Goal: Use online tool/utility: Utilize a website feature to perform a specific function

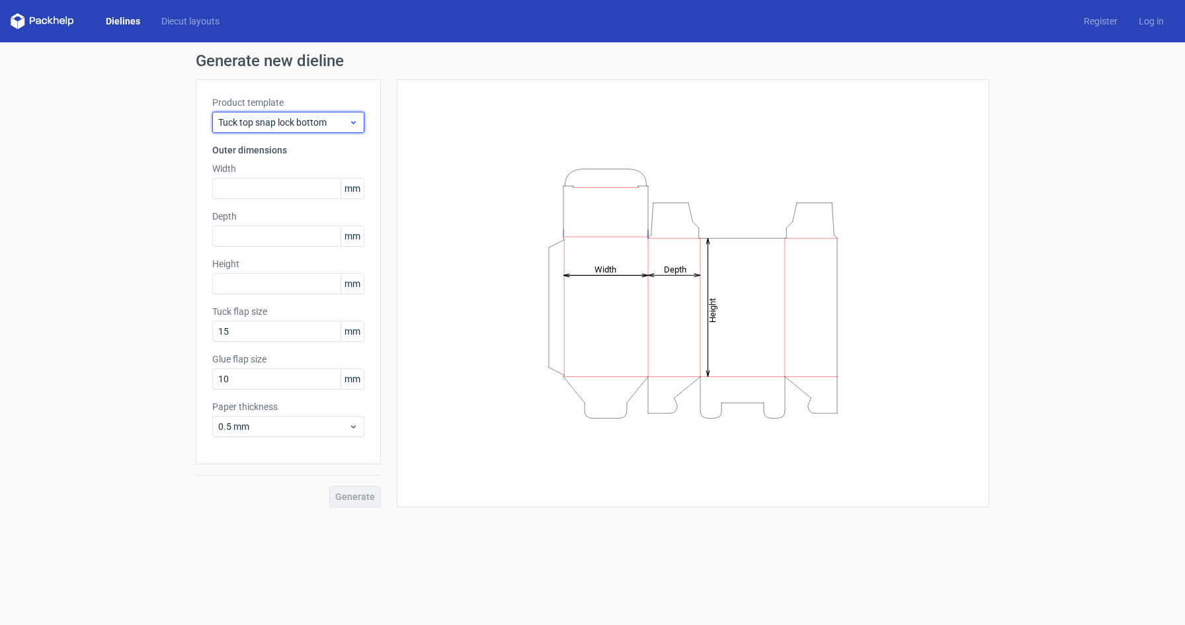
click at [262, 127] on span "Tuck top snap lock bottom" at bounding box center [283, 122] width 130 height 13
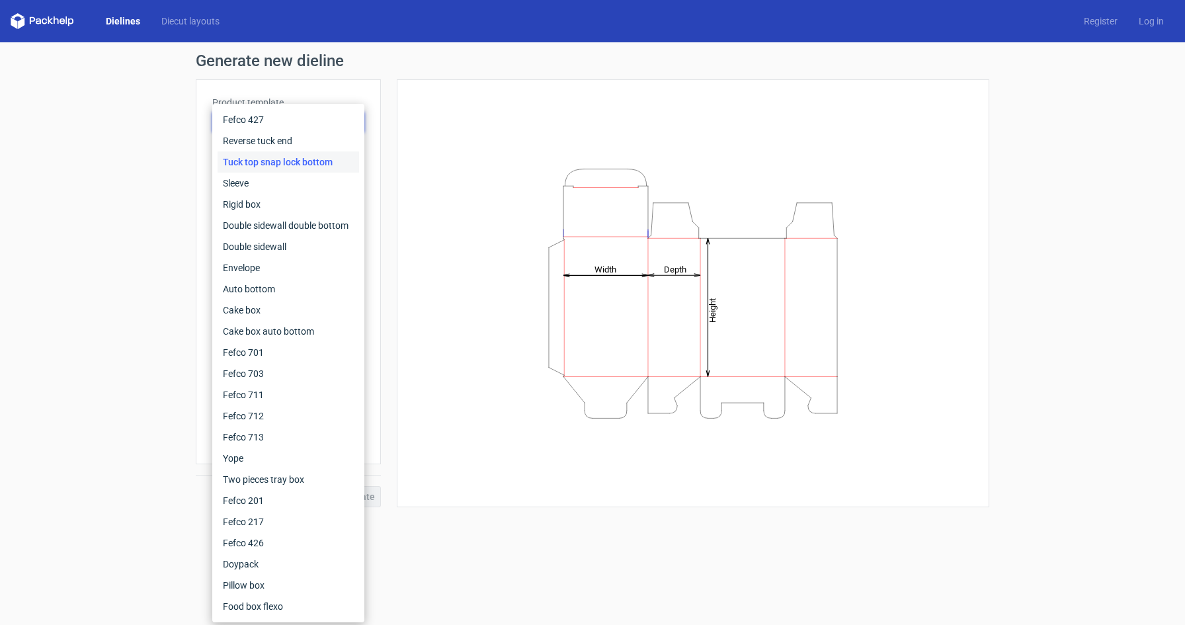
click at [190, 174] on div "Generate new dieline Product template Tuck top snap lock bottom Outer dimension…" at bounding box center [592, 279] width 1185 height 475
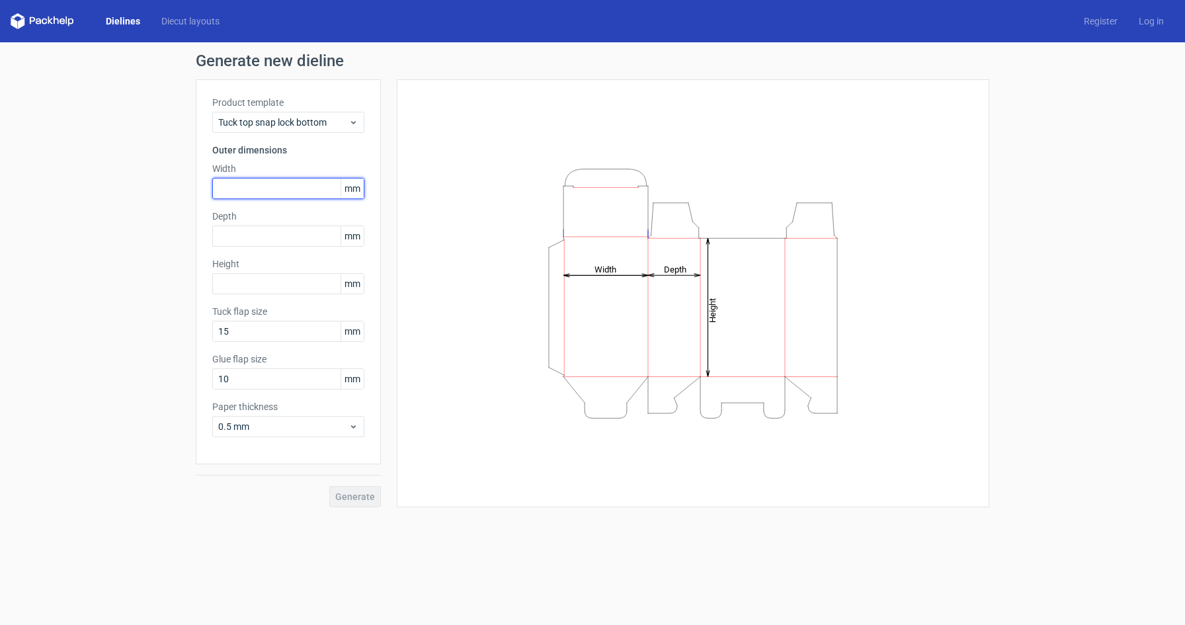
click at [235, 186] on input "text" at bounding box center [288, 188] width 152 height 21
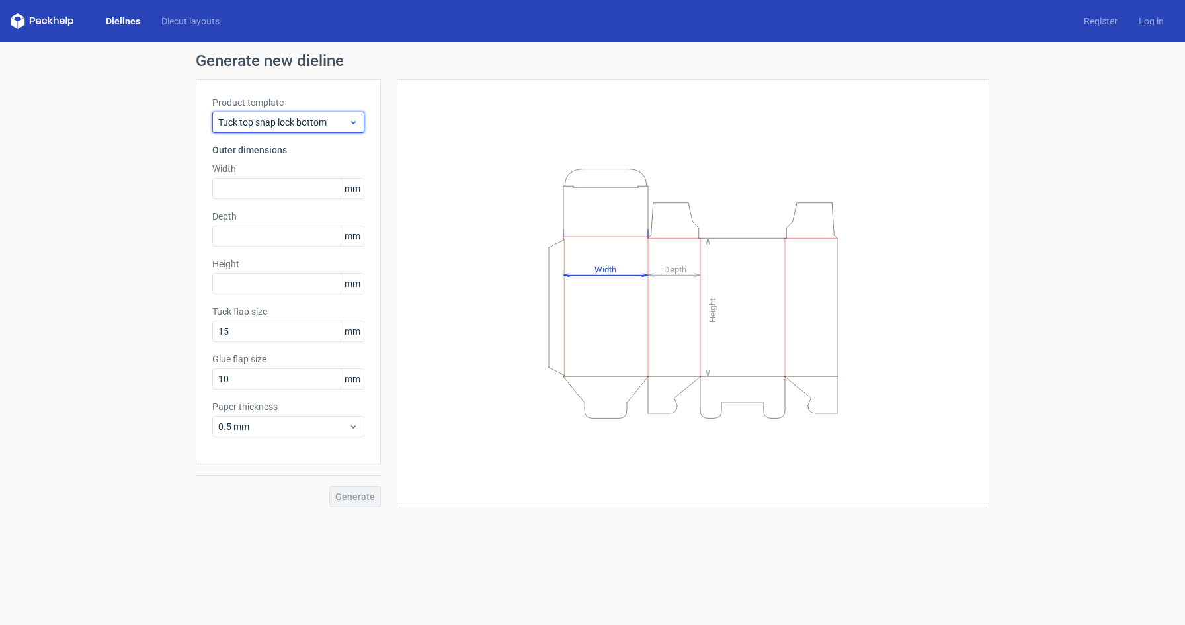
click at [264, 116] on span "Tuck top snap lock bottom" at bounding box center [283, 122] width 130 height 13
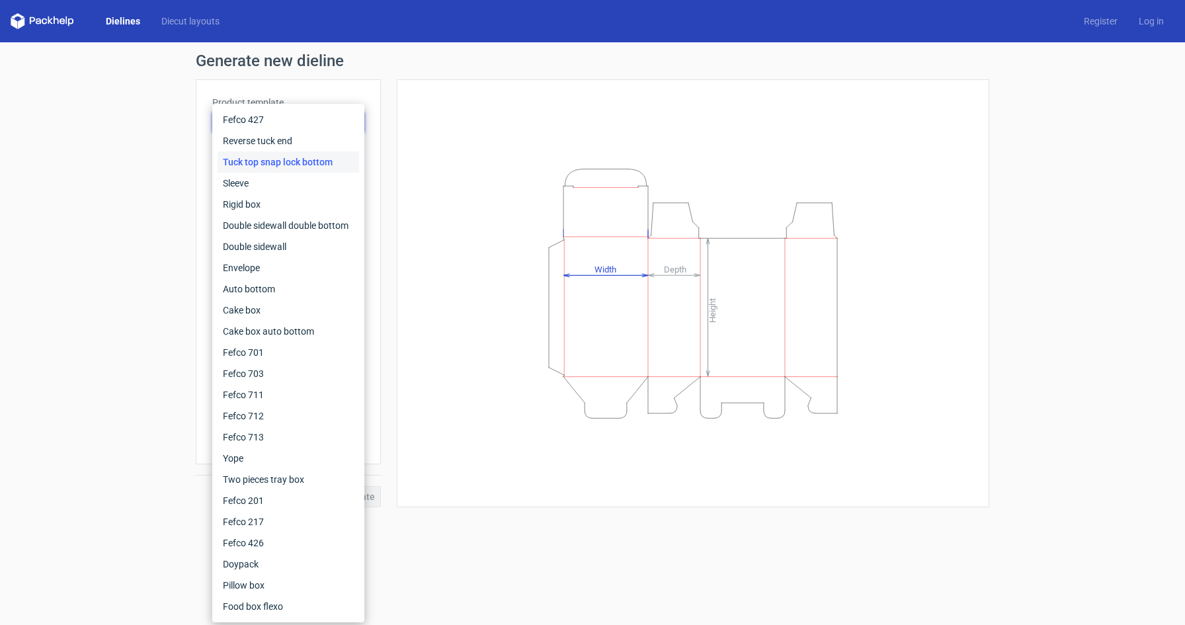
click at [258, 161] on div "Tuck top snap lock bottom" at bounding box center [288, 161] width 141 height 21
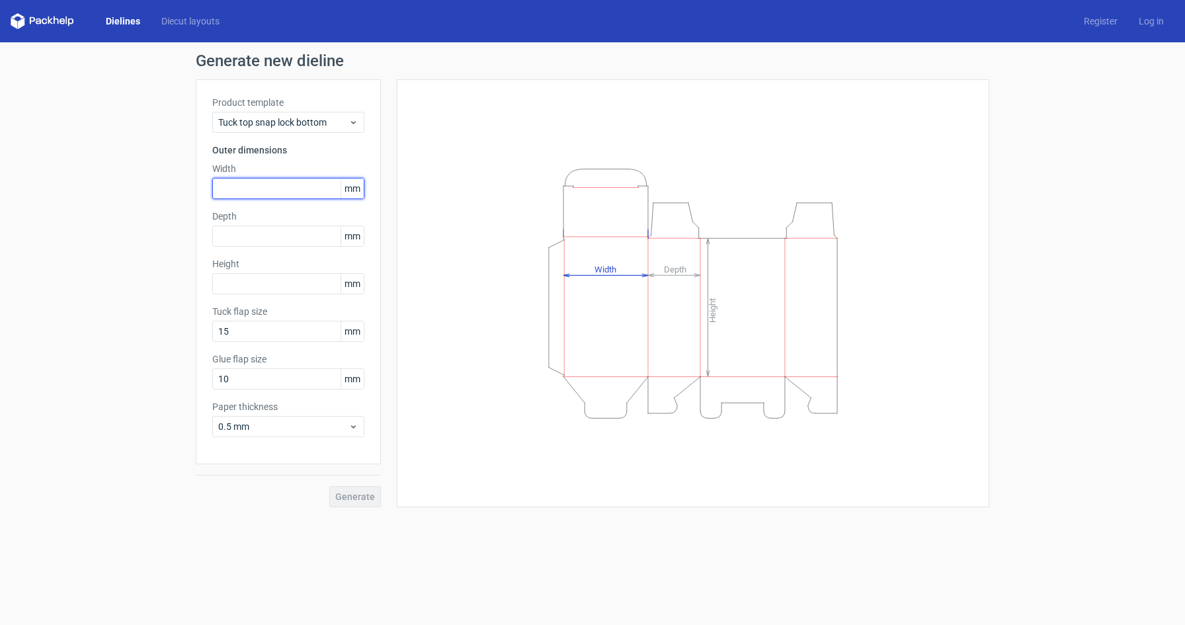
click at [253, 190] on input "text" at bounding box center [288, 188] width 152 height 21
click at [359, 189] on span "mm" at bounding box center [352, 189] width 23 height 20
click at [354, 189] on span "mm" at bounding box center [352, 189] width 23 height 20
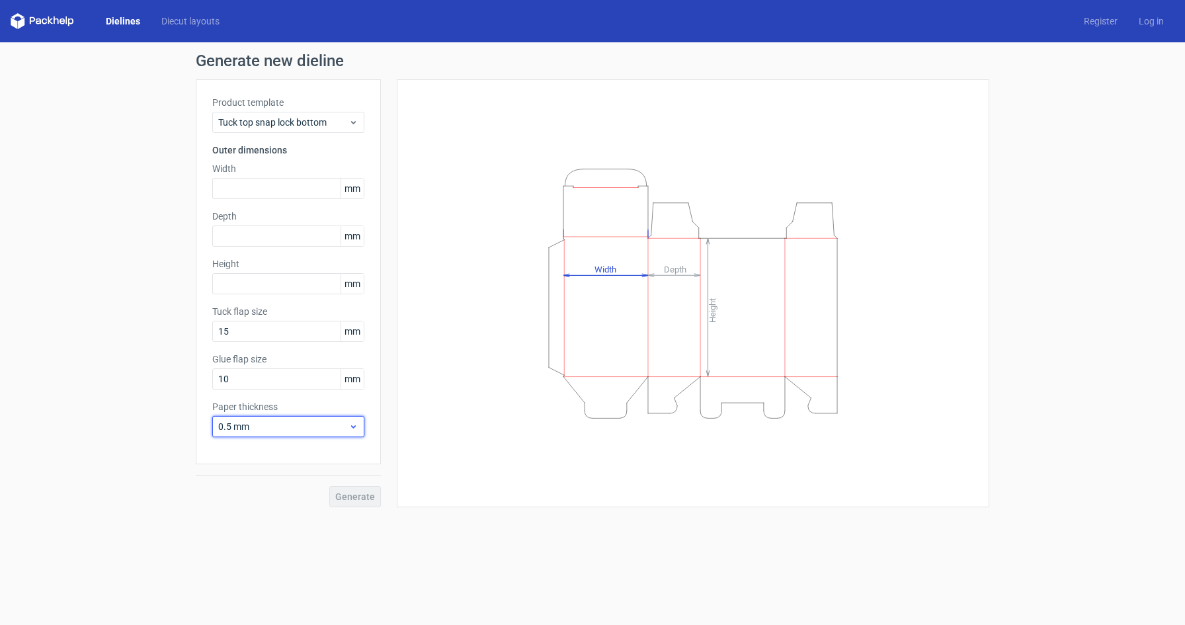
click at [339, 436] on div "0.5 mm" at bounding box center [288, 426] width 152 height 21
click at [424, 417] on div "Height Depth Width" at bounding box center [692, 293] width 559 height 395
click at [337, 130] on div "Tuck top snap lock bottom" at bounding box center [288, 122] width 152 height 21
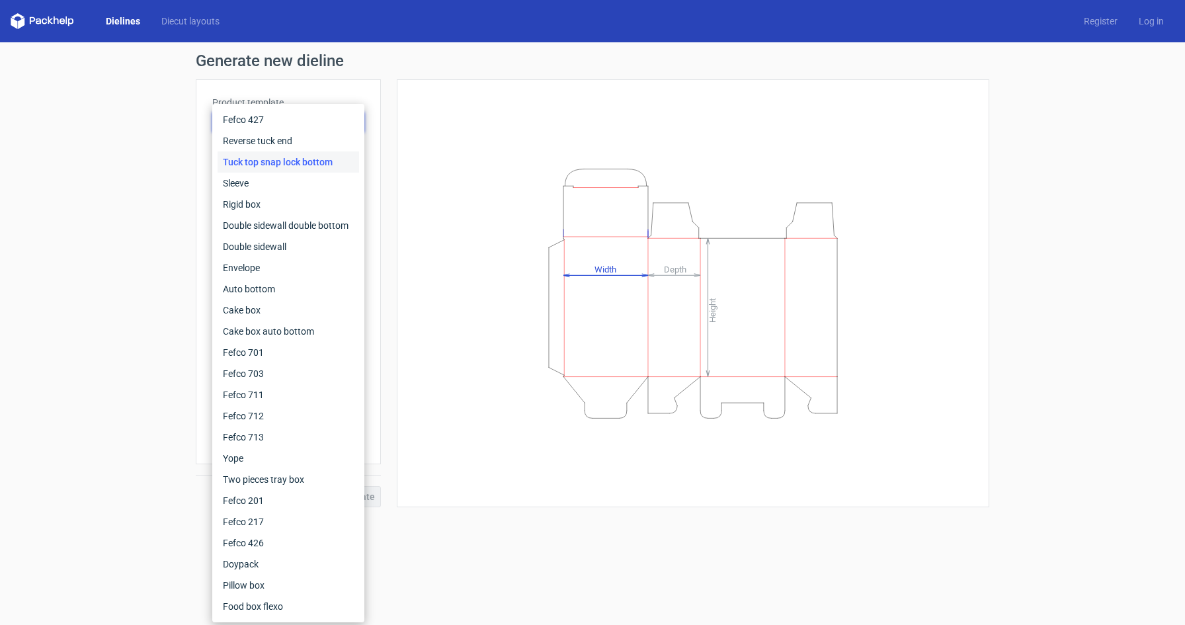
click at [325, 165] on div "Tuck top snap lock bottom" at bounding box center [288, 161] width 141 height 21
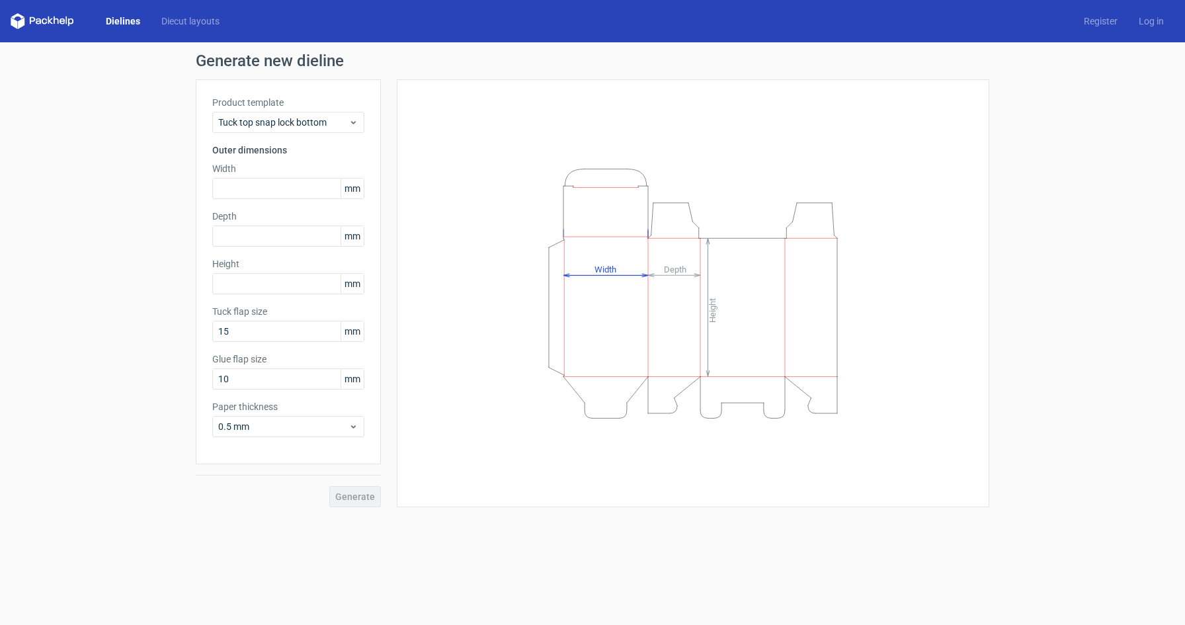
click at [371, 155] on div "Product template Tuck top snap lock bottom Outer dimensions Width mm Depth mm H…" at bounding box center [288, 271] width 185 height 385
click at [259, 184] on input "text" at bounding box center [288, 188] width 152 height 21
type input "9"
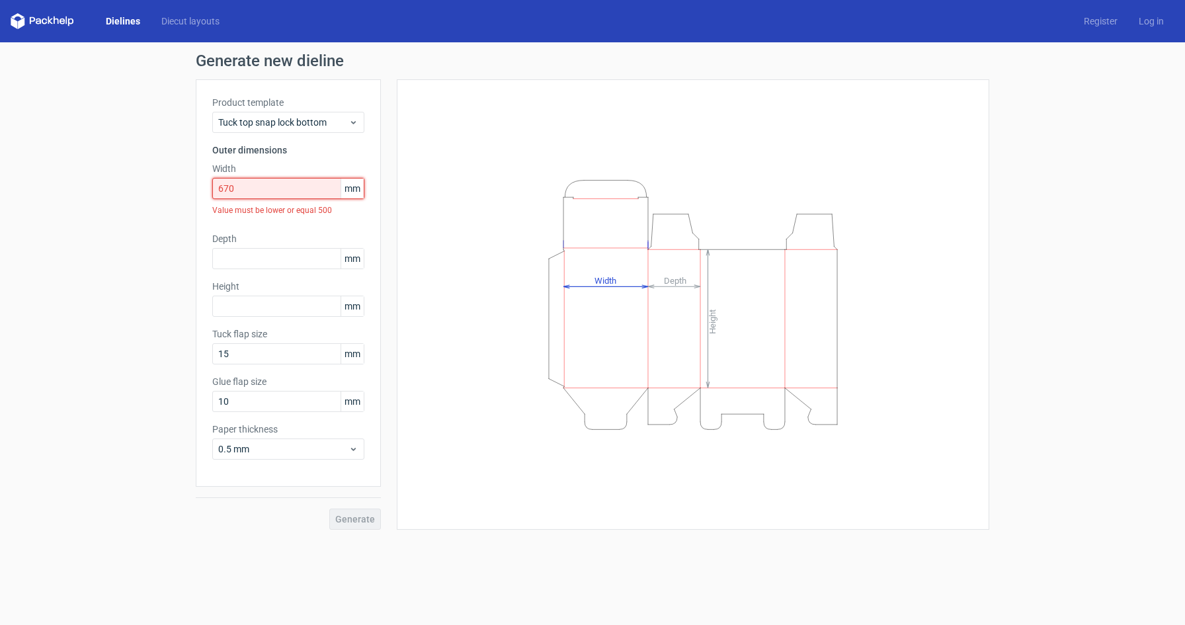
click at [233, 192] on input "670" at bounding box center [288, 188] width 152 height 21
click at [244, 250] on input "text" at bounding box center [288, 258] width 152 height 21
click at [464, 206] on div "Height Depth Width" at bounding box center [692, 304] width 559 height 417
click at [226, 186] on input "670" at bounding box center [288, 188] width 152 height 21
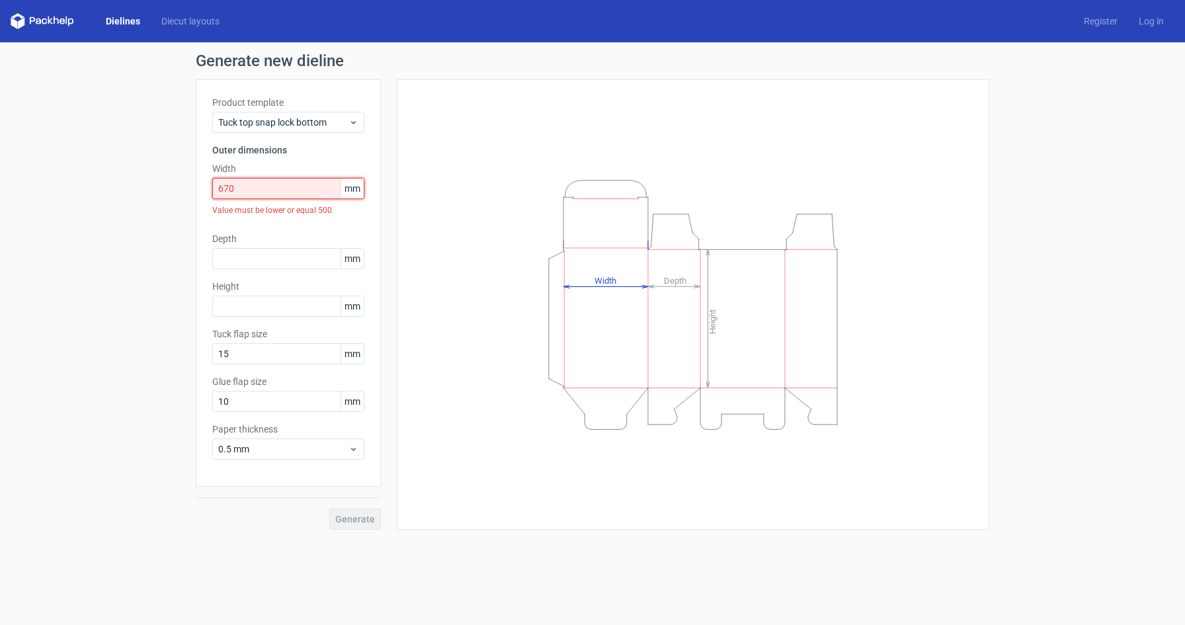
click at [226, 186] on input "670" at bounding box center [288, 188] width 152 height 21
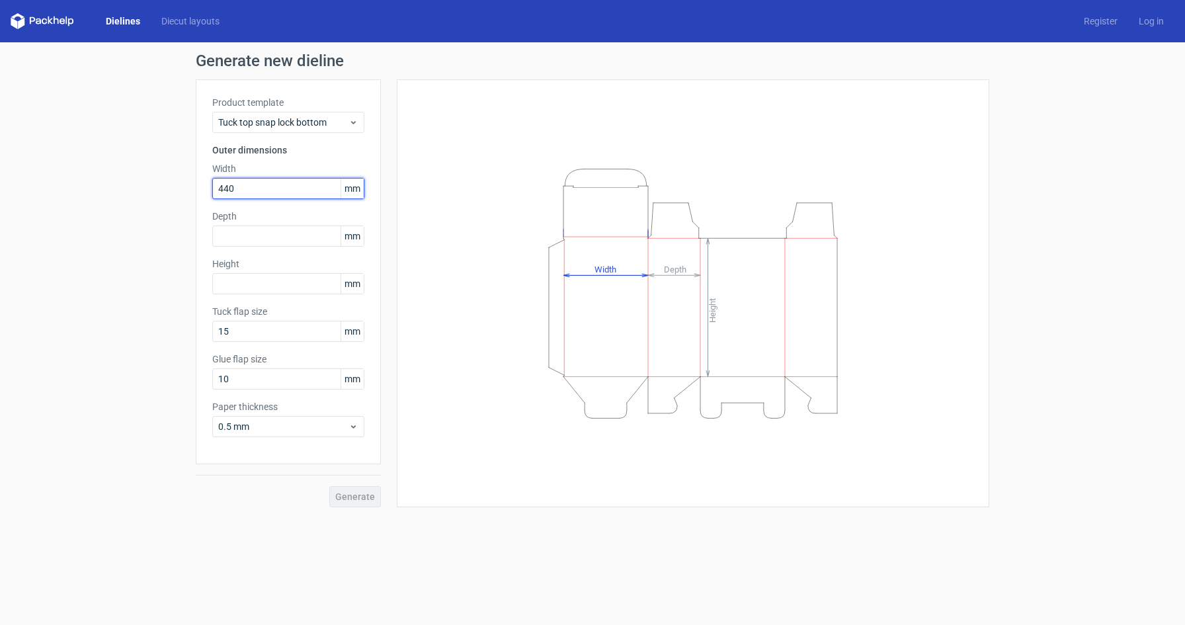
type input "440"
click at [408, 179] on div "Height Depth Width" at bounding box center [693, 293] width 592 height 428
click at [237, 191] on input "440" at bounding box center [288, 188] width 152 height 21
click at [264, 131] on div "Tuck top snap lock bottom" at bounding box center [288, 122] width 152 height 21
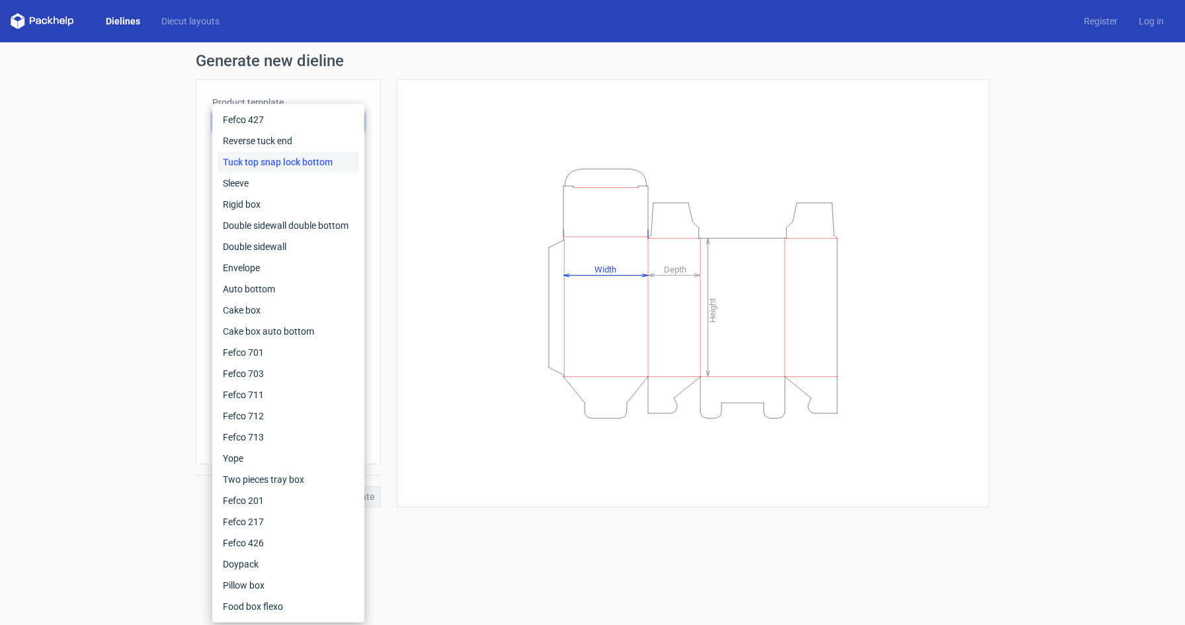
click at [479, 158] on div "Height Depth Width" at bounding box center [692, 293] width 559 height 395
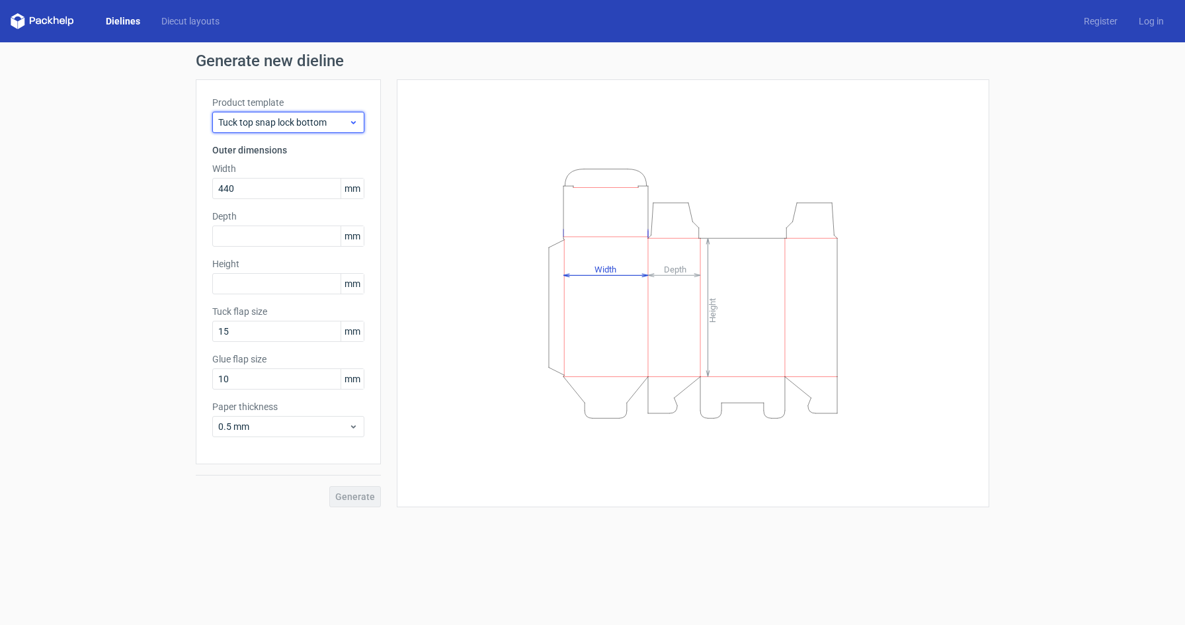
click at [331, 114] on div "Tuck top snap lock bottom" at bounding box center [288, 122] width 152 height 21
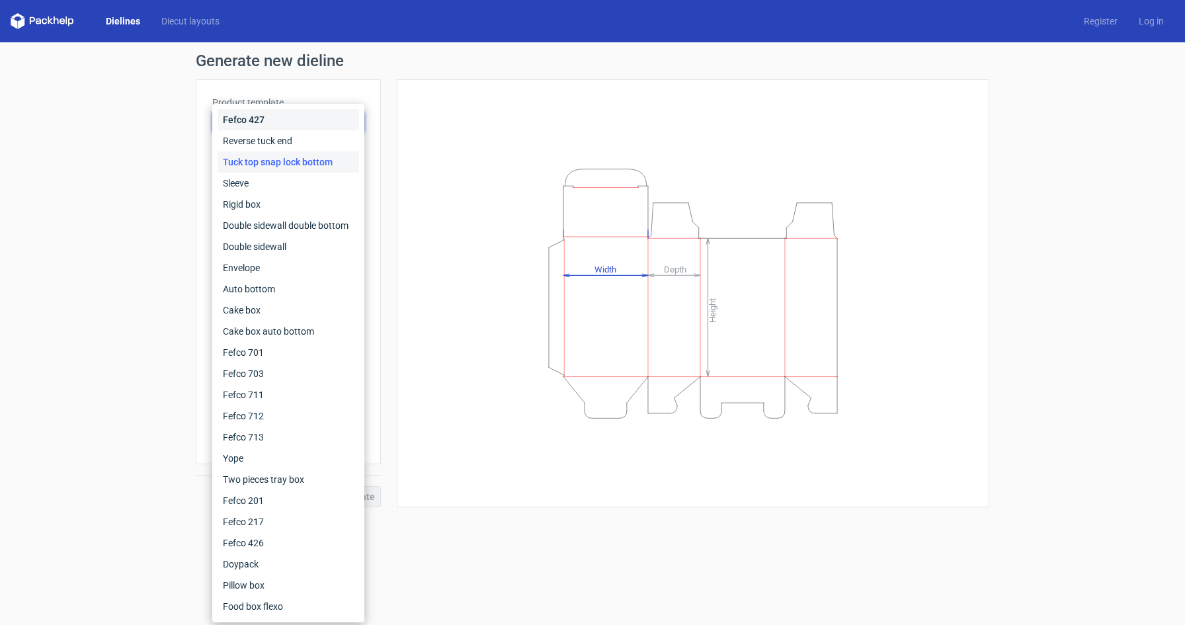
click at [331, 114] on div "Fefco 427" at bounding box center [288, 119] width 141 height 21
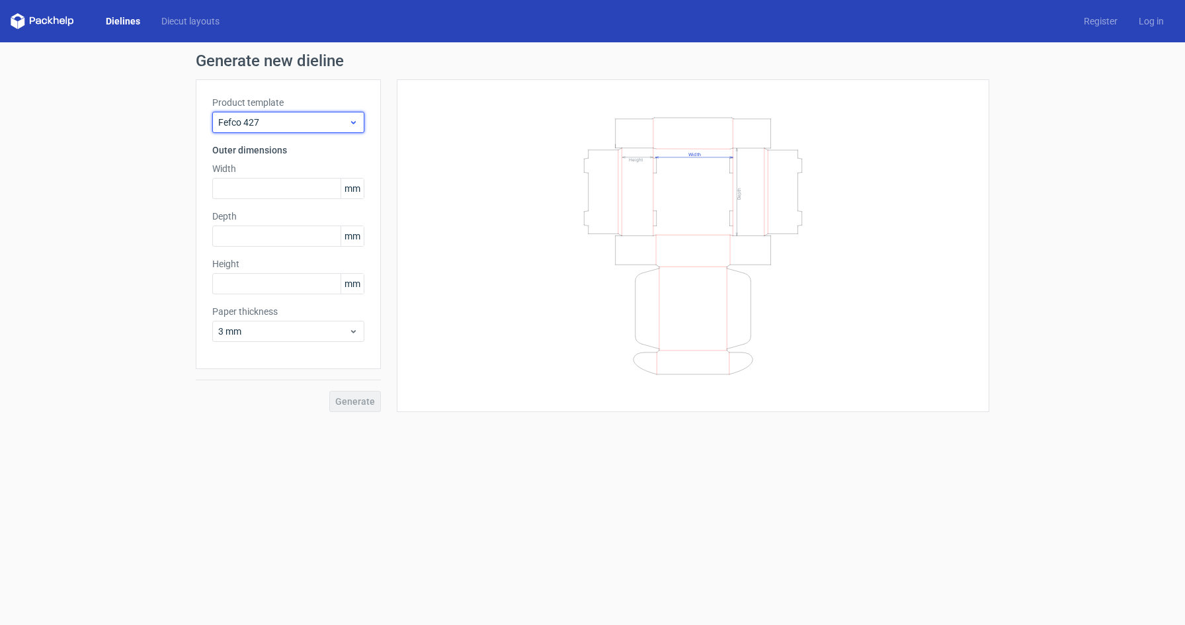
click at [325, 119] on span "Fefco 427" at bounding box center [283, 122] width 130 height 13
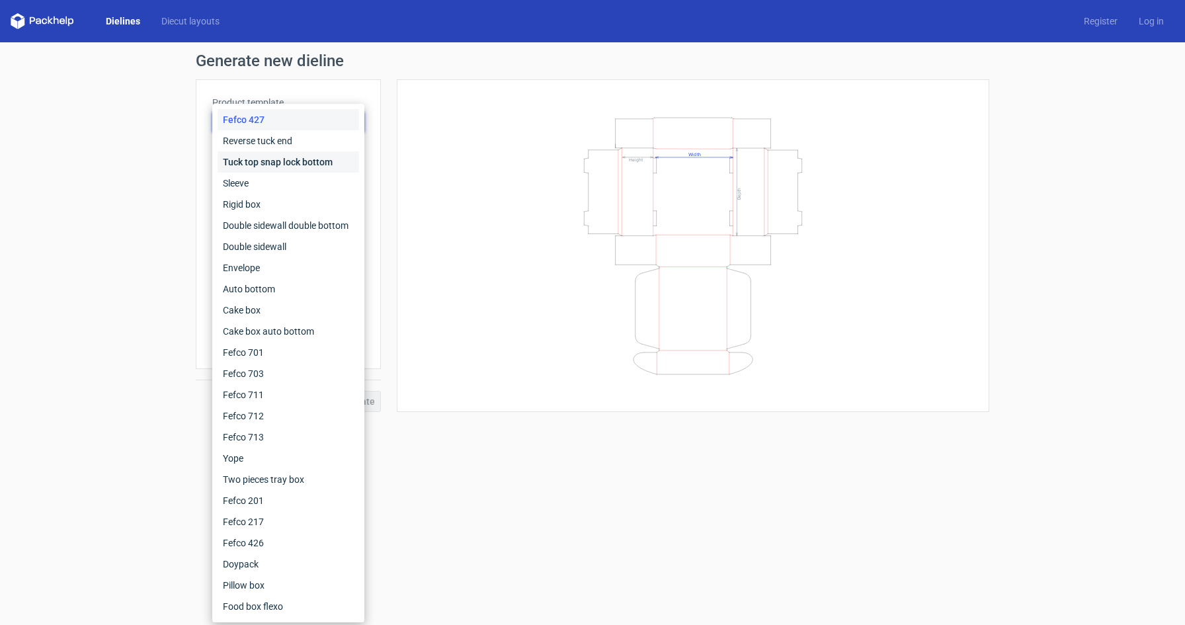
click at [294, 171] on div "Tuck top snap lock bottom" at bounding box center [288, 161] width 141 height 21
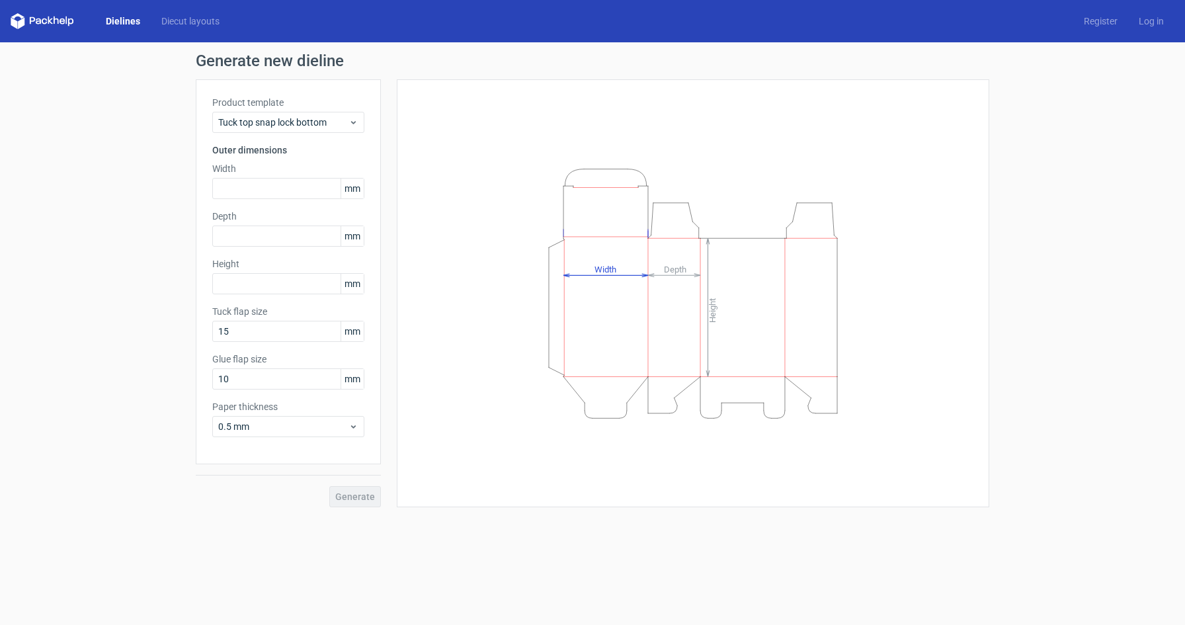
click at [389, 214] on div "Height Depth Width" at bounding box center [685, 293] width 608 height 428
click at [590, 309] on icon "Height Depth Width" at bounding box center [693, 293] width 397 height 264
drag, startPoint x: 612, startPoint y: 266, endPoint x: 684, endPoint y: 278, distance: 72.9
click at [590, 278] on icon "Height Depth Width" at bounding box center [693, 293] width 397 height 264
click at [590, 276] on icon "Height Depth Width" at bounding box center [693, 293] width 397 height 264
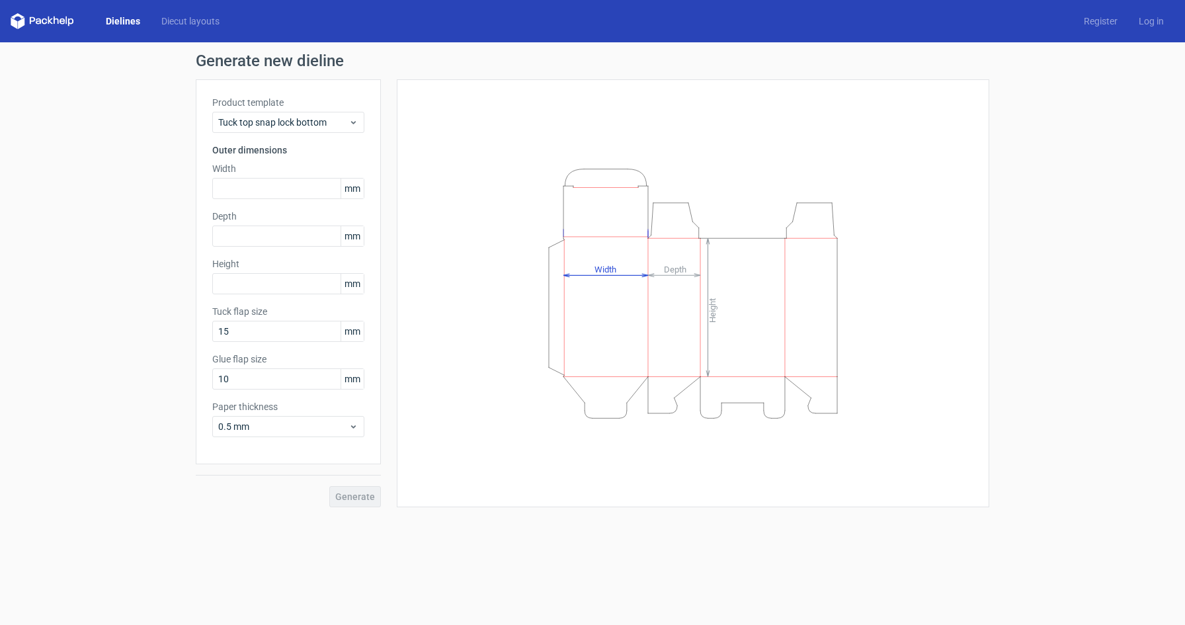
click at [590, 303] on icon "Height Depth Width" at bounding box center [693, 293] width 397 height 264
click at [590, 309] on icon "Height Depth Width" at bounding box center [693, 293] width 397 height 264
click at [590, 300] on icon "Height Depth Width" at bounding box center [693, 293] width 397 height 264
drag, startPoint x: 670, startPoint y: 301, endPoint x: 465, endPoint y: 272, distance: 206.4
click at [590, 301] on icon "Height Depth Width" at bounding box center [693, 293] width 397 height 264
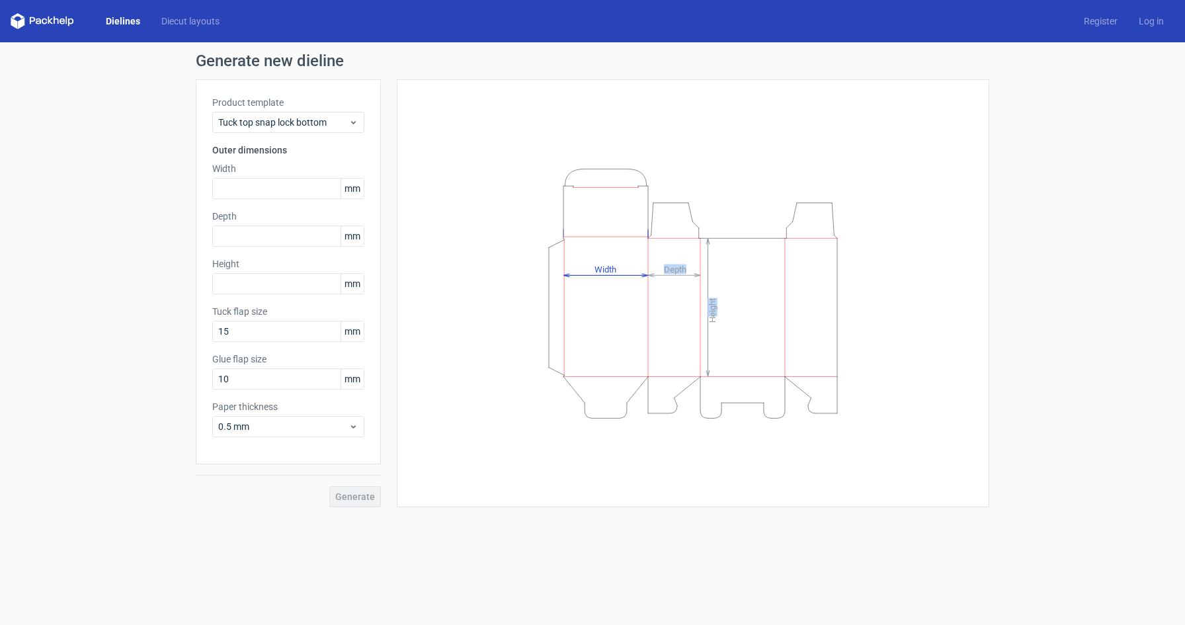
drag, startPoint x: 591, startPoint y: 304, endPoint x: 946, endPoint y: 363, distance: 359.9
click at [590, 363] on div "Height Depth Width" at bounding box center [692, 293] width 559 height 395
click at [590, 288] on div "Height Depth Width" at bounding box center [692, 293] width 559 height 395
click at [590, 275] on line at bounding box center [605, 275] width 85 height 0
click at [590, 271] on icon "Height Depth Width" at bounding box center [693, 293] width 397 height 264
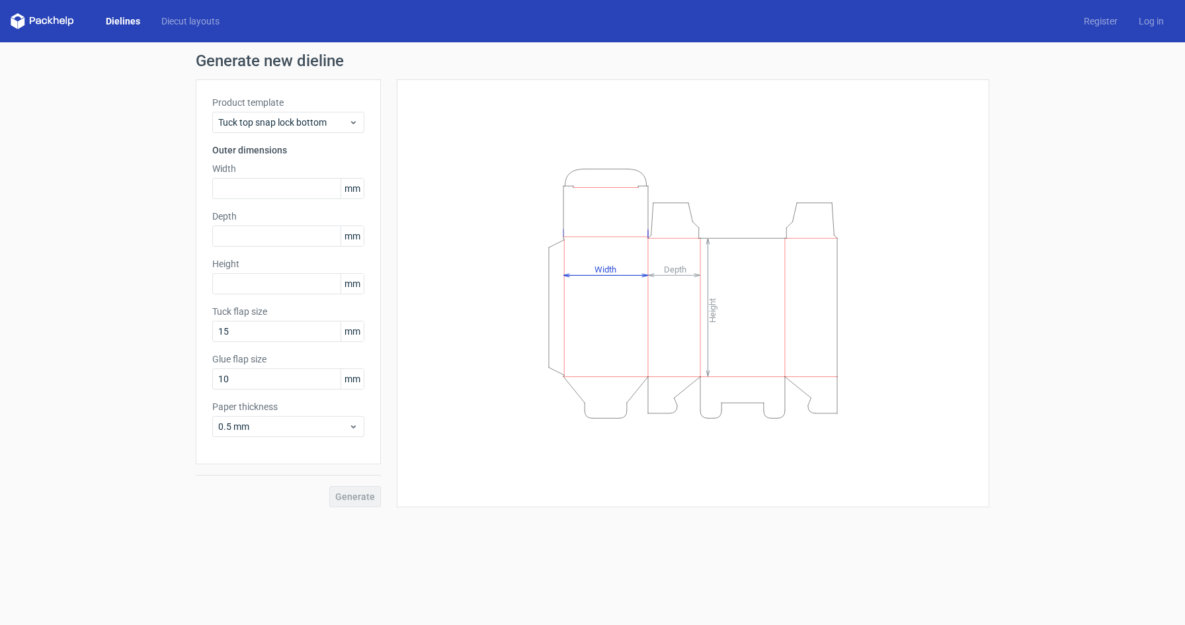
drag, startPoint x: 644, startPoint y: 276, endPoint x: 653, endPoint y: 277, distance: 9.3
click at [590, 277] on icon "Height Depth Width" at bounding box center [693, 293] width 397 height 264
click at [242, 184] on input "text" at bounding box center [288, 188] width 152 height 21
type input "440"
click at [243, 255] on div "Product template Tuck top snap lock bottom Outer dimensions Width 440 mm Depth …" at bounding box center [288, 271] width 185 height 385
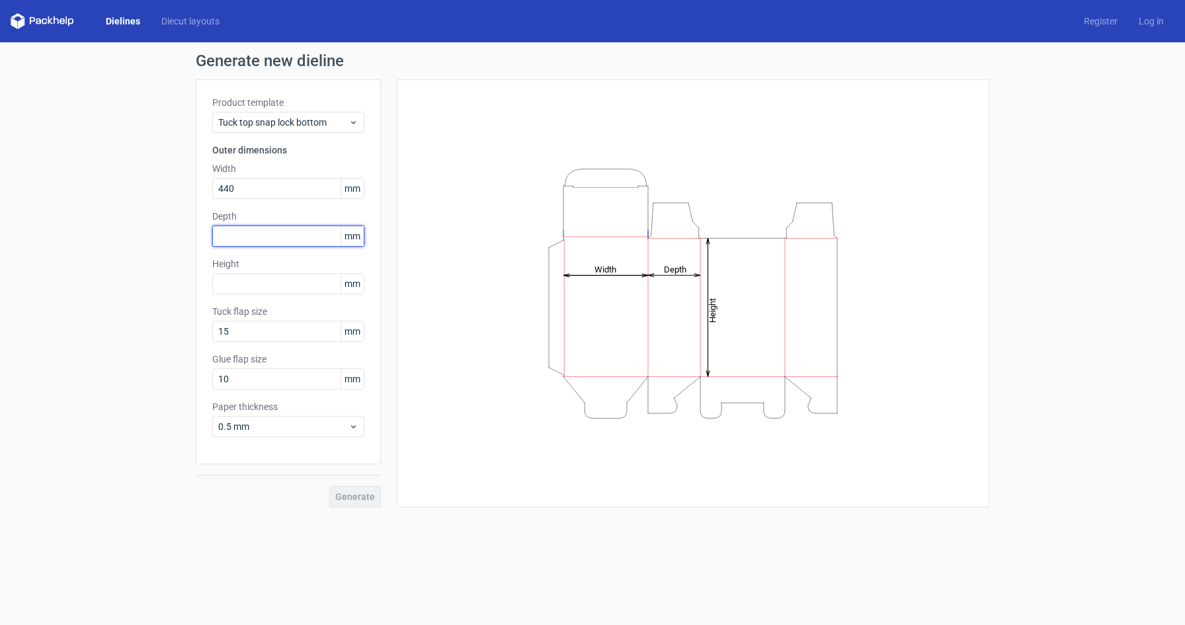
click at [247, 245] on input "text" at bounding box center [288, 235] width 152 height 21
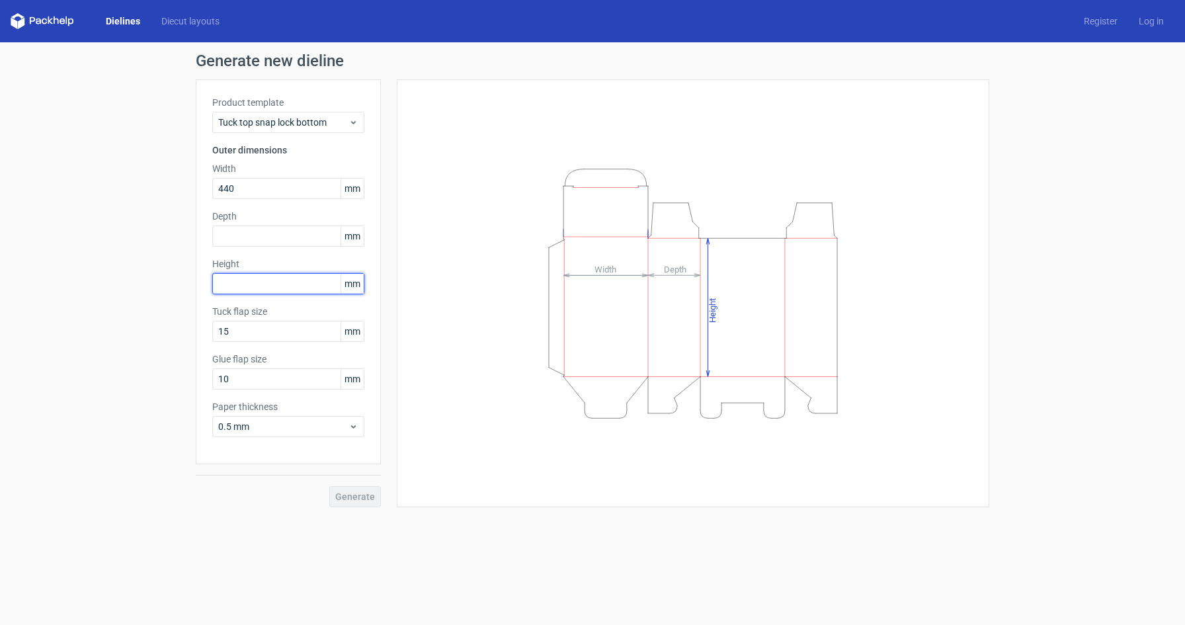
click at [263, 286] on input "text" at bounding box center [288, 283] width 152 height 21
type input "10"
click at [229, 190] on input "440" at bounding box center [288, 188] width 152 height 21
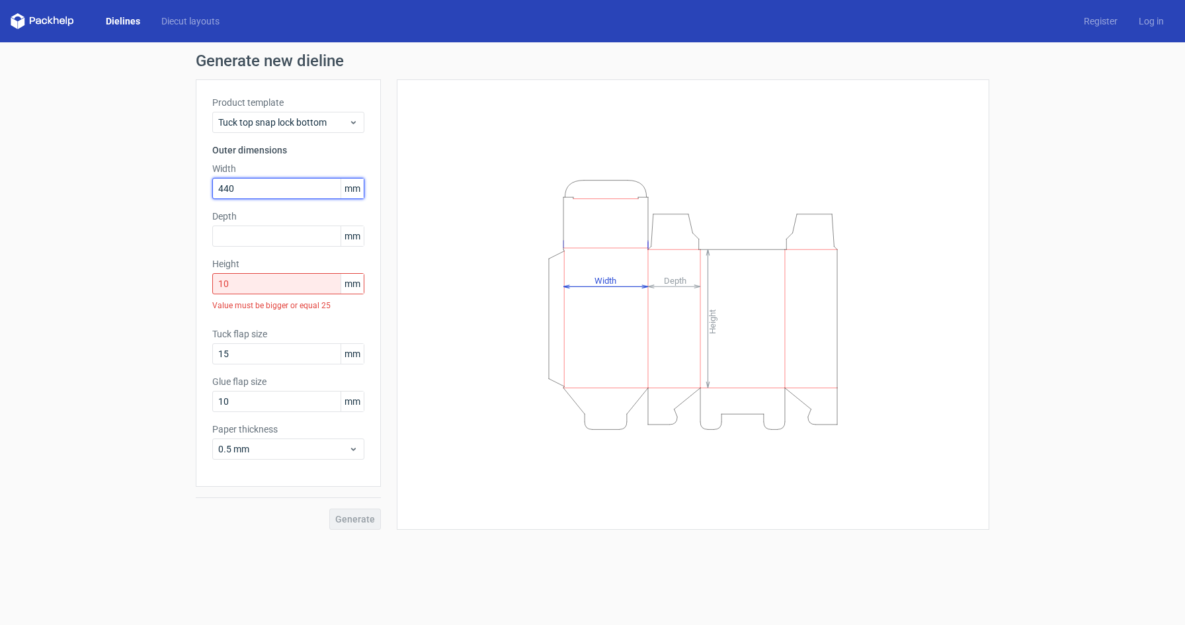
click at [229, 190] on input "440" at bounding box center [288, 188] width 152 height 21
click at [237, 233] on input "text" at bounding box center [288, 235] width 152 height 21
type input "200"
click at [228, 189] on input "440" at bounding box center [288, 188] width 152 height 21
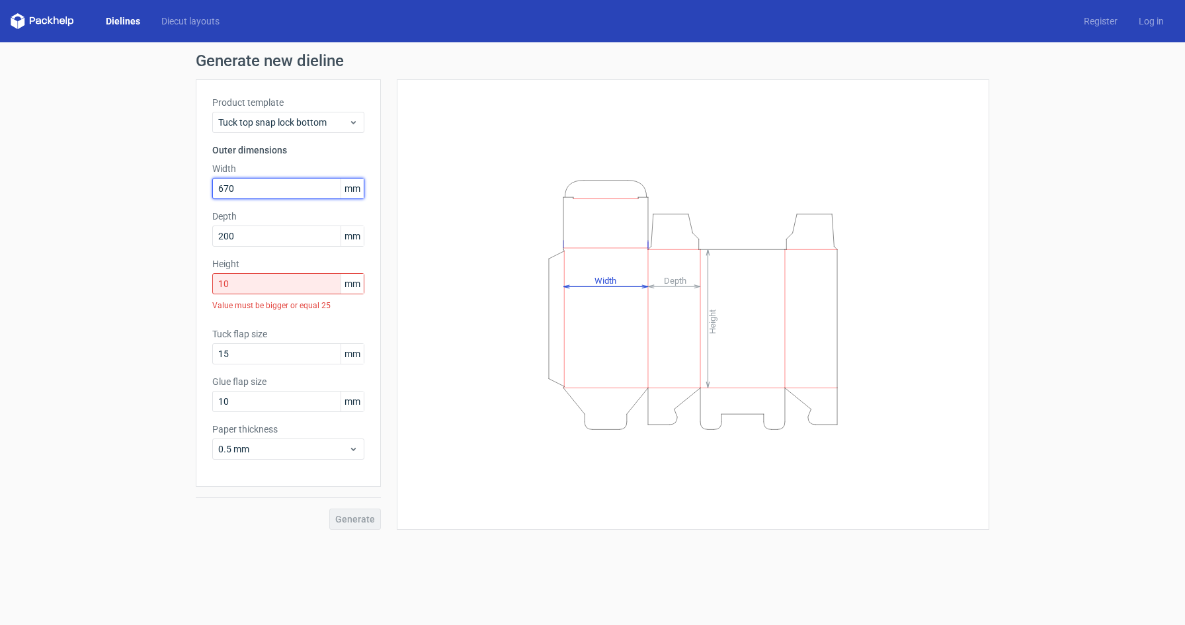
type input "670"
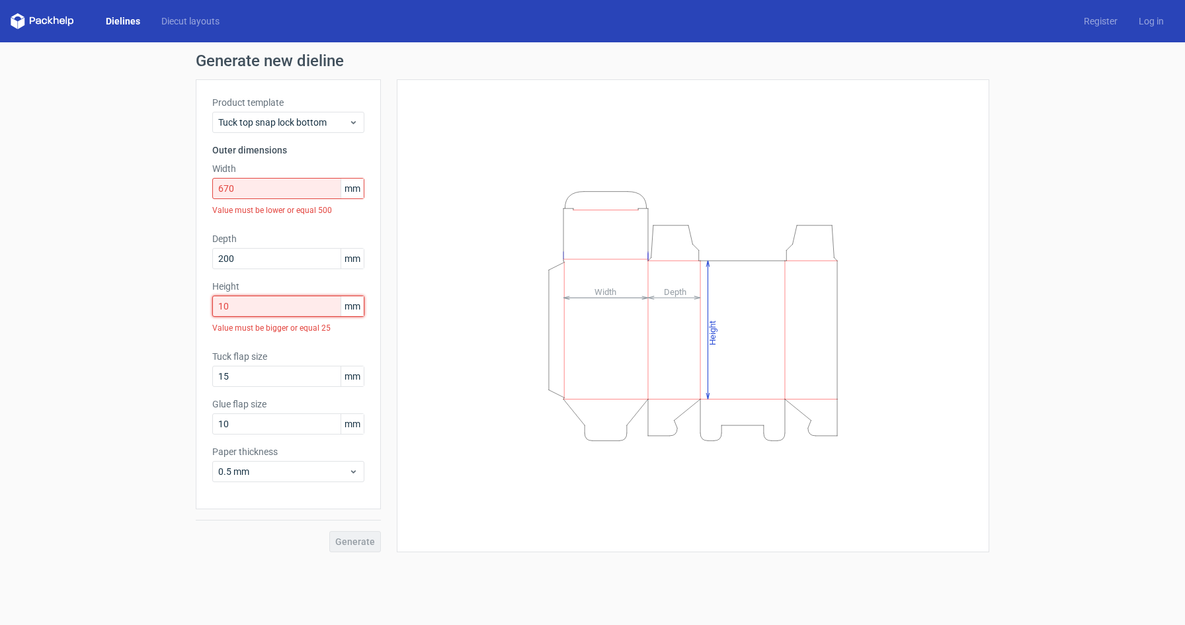
click at [227, 278] on div "Product template Tuck top snap lock bottom Outer dimensions Width 670 mm Value …" at bounding box center [288, 294] width 185 height 430
click at [229, 310] on input "10" at bounding box center [288, 306] width 152 height 21
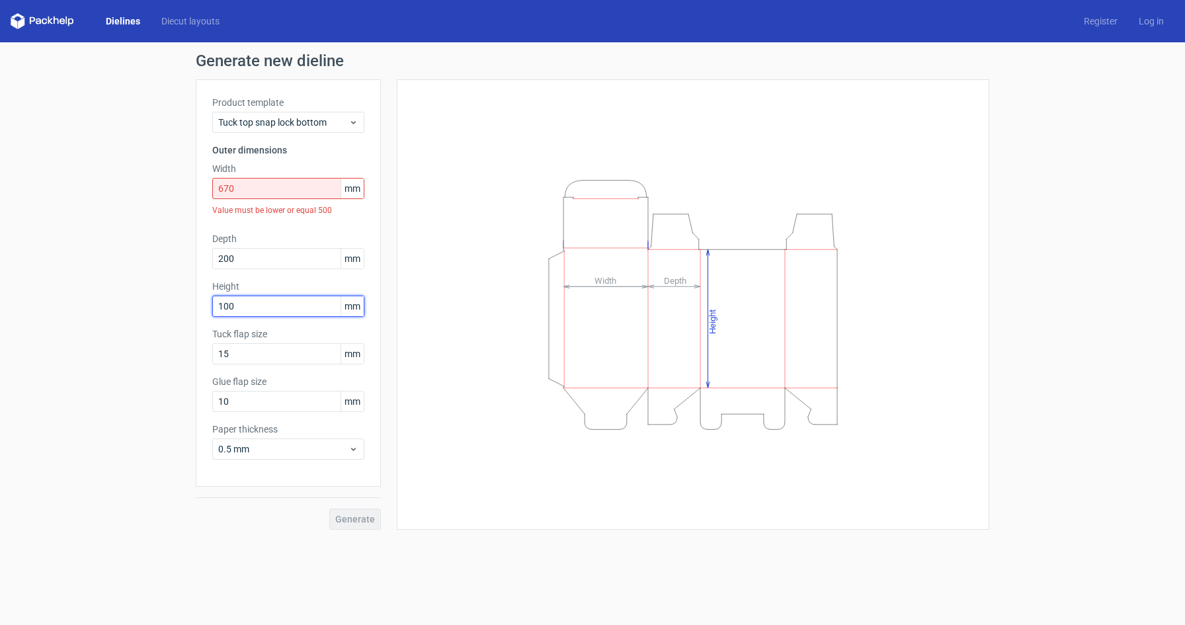
type input "100"
click at [250, 195] on input "670" at bounding box center [288, 188] width 152 height 21
drag, startPoint x: 532, startPoint y: 302, endPoint x: 519, endPoint y: 268, distance: 36.0
click at [532, 307] on icon "Height Depth Width" at bounding box center [693, 305] width 397 height 264
click at [259, 192] on input "670" at bounding box center [288, 188] width 152 height 21
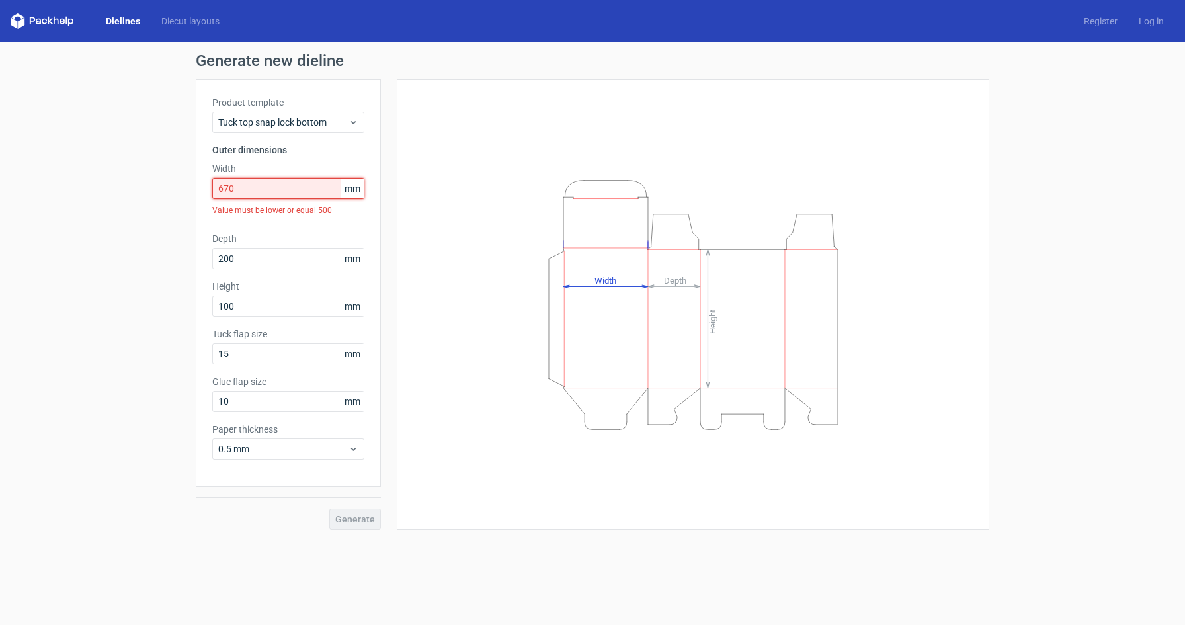
click at [282, 194] on input "670" at bounding box center [288, 188] width 152 height 21
drag, startPoint x: 282, startPoint y: 194, endPoint x: 216, endPoint y: 191, distance: 66.2
click at [216, 191] on input "670" at bounding box center [288, 188] width 152 height 21
click at [232, 405] on input "10" at bounding box center [288, 401] width 152 height 21
click at [565, 229] on icon "Height Depth Width" at bounding box center [693, 305] width 397 height 264
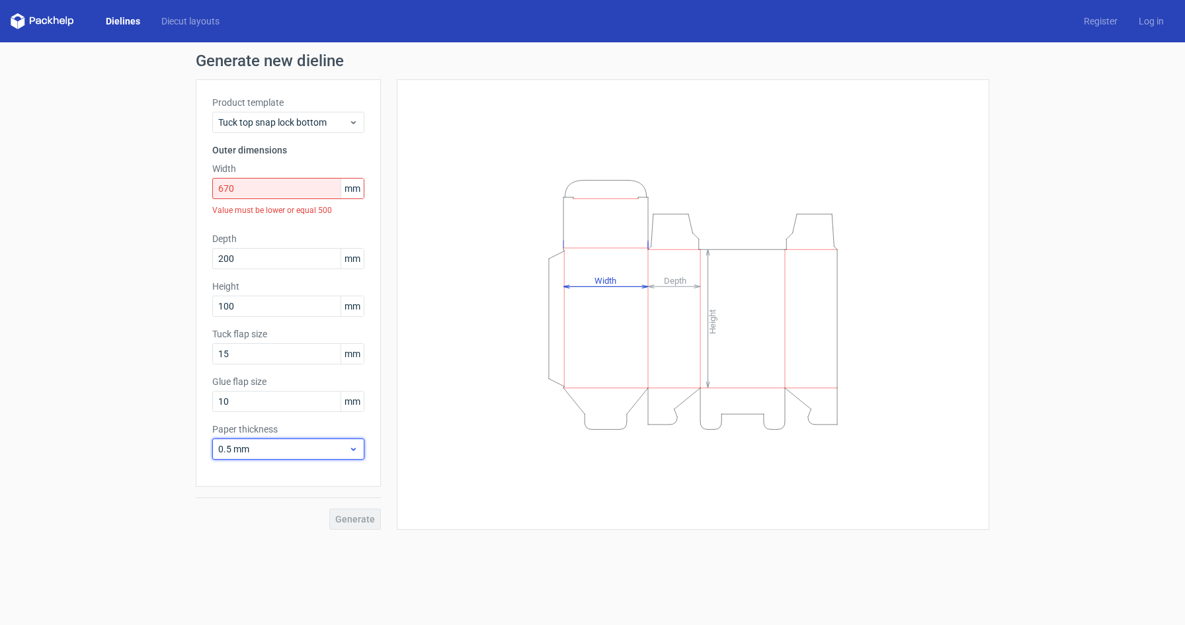
click at [252, 452] on span "0.5 mm" at bounding box center [283, 448] width 130 height 13
click at [244, 402] on input "10" at bounding box center [288, 401] width 152 height 21
click at [235, 356] on input "15" at bounding box center [288, 353] width 152 height 21
click at [193, 391] on div "Generate new dieline Product template Tuck top snap lock bottom Outer dimension…" at bounding box center [592, 291] width 1185 height 498
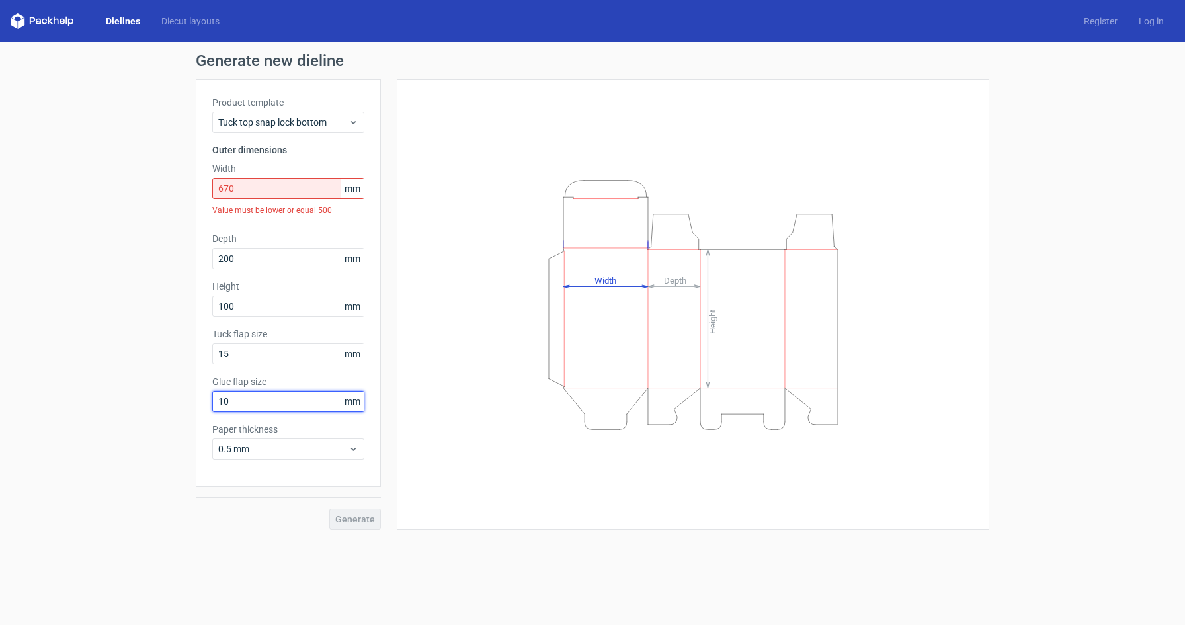
click at [232, 401] on input "10" at bounding box center [288, 401] width 152 height 21
click at [229, 356] on input "15" at bounding box center [288, 353] width 152 height 21
click at [230, 401] on input "10" at bounding box center [288, 401] width 152 height 21
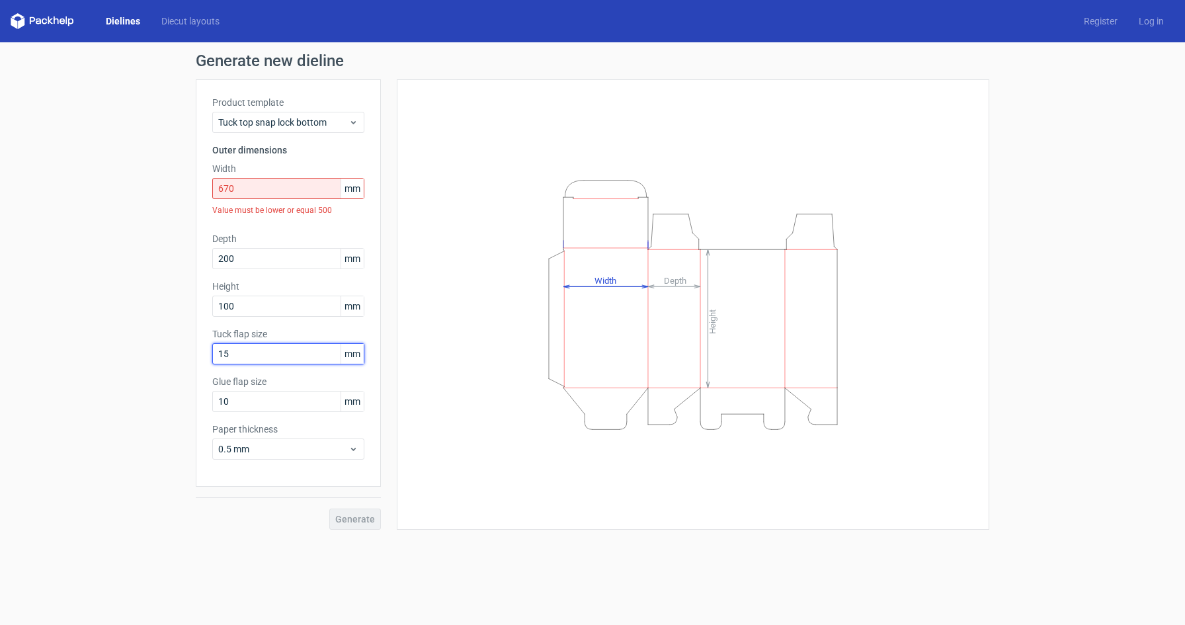
click at [227, 356] on input "15" at bounding box center [288, 353] width 152 height 21
click at [225, 360] on input "15" at bounding box center [288, 353] width 152 height 21
click at [226, 399] on input "10" at bounding box center [288, 401] width 152 height 21
click at [153, 346] on div "Generate new dieline Product template Tuck top snap lock bottom Outer dimension…" at bounding box center [592, 291] width 1185 height 498
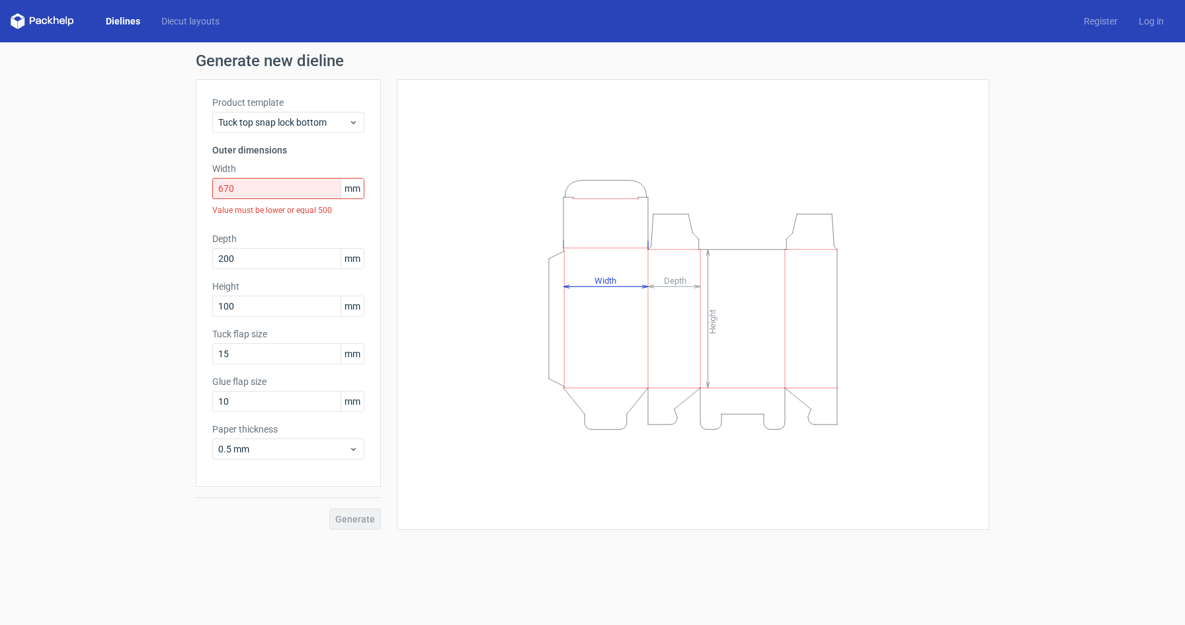
click at [104, 315] on div "Generate new dieline Product template Tuck top snap lock bottom Outer dimension…" at bounding box center [592, 291] width 1185 height 498
click at [229, 186] on input "670" at bounding box center [288, 188] width 152 height 21
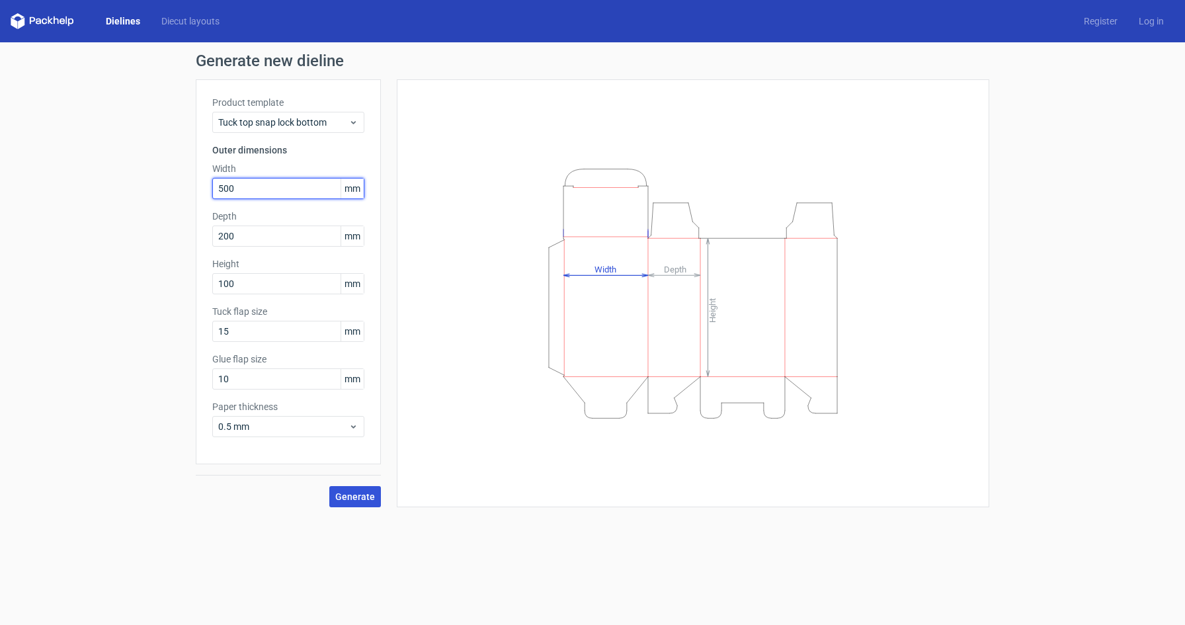
type input "500"
click at [358, 504] on button "Generate" at bounding box center [355, 496] width 52 height 21
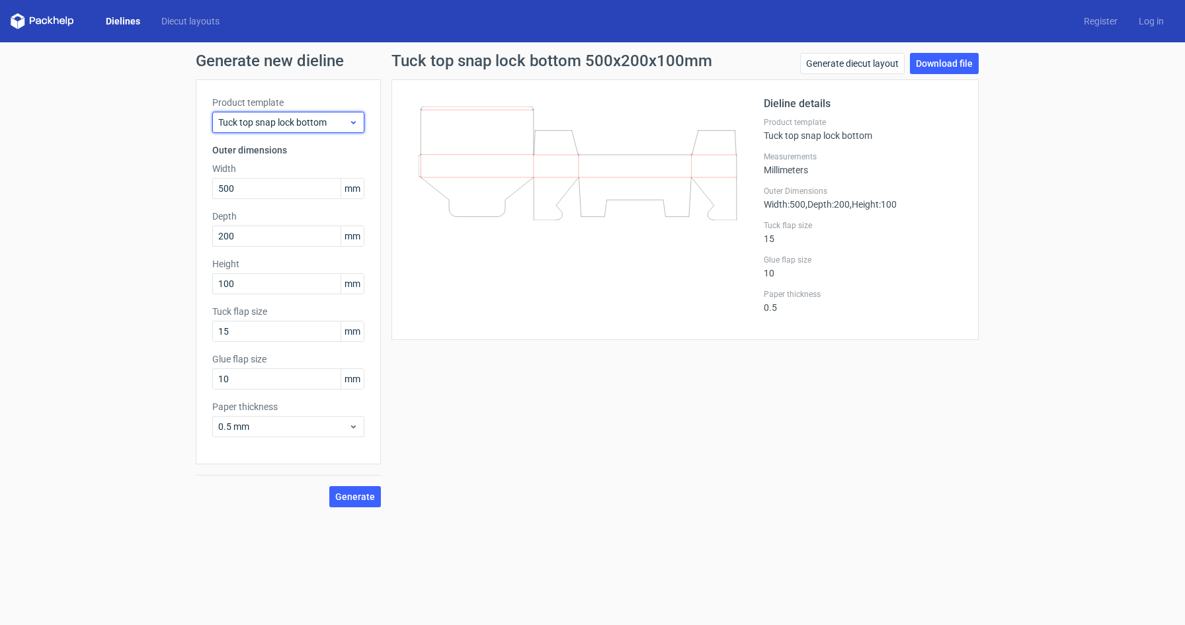
click at [254, 124] on span "Tuck top snap lock bottom" at bounding box center [283, 122] width 130 height 13
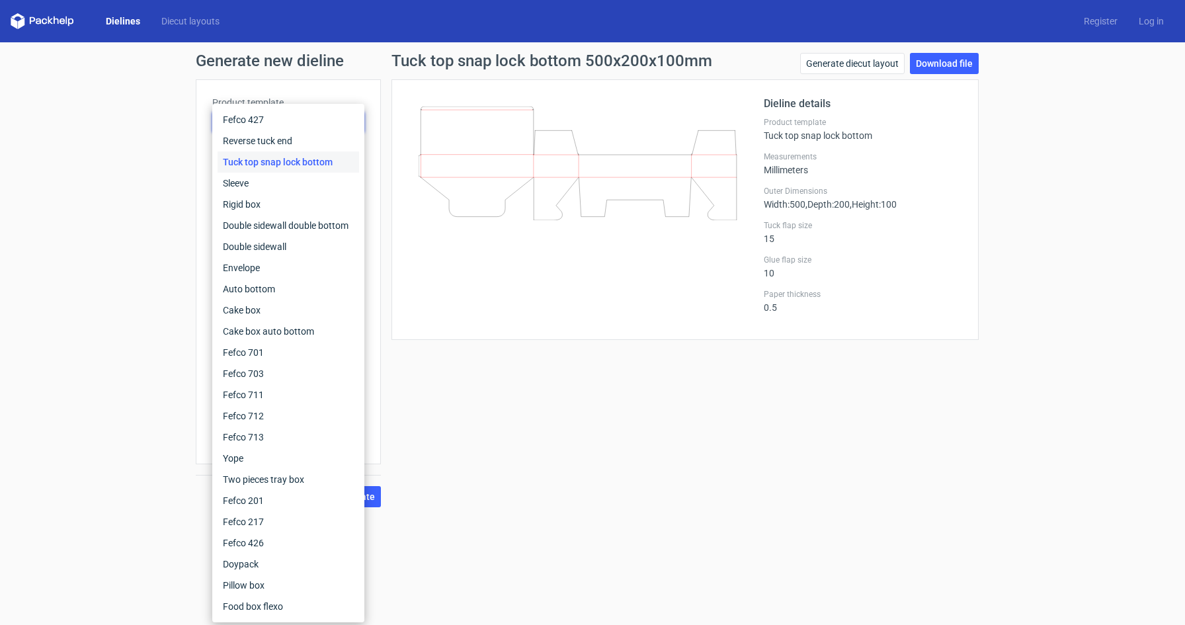
click at [263, 159] on div "Tuck top snap lock bottom" at bounding box center [288, 161] width 141 height 21
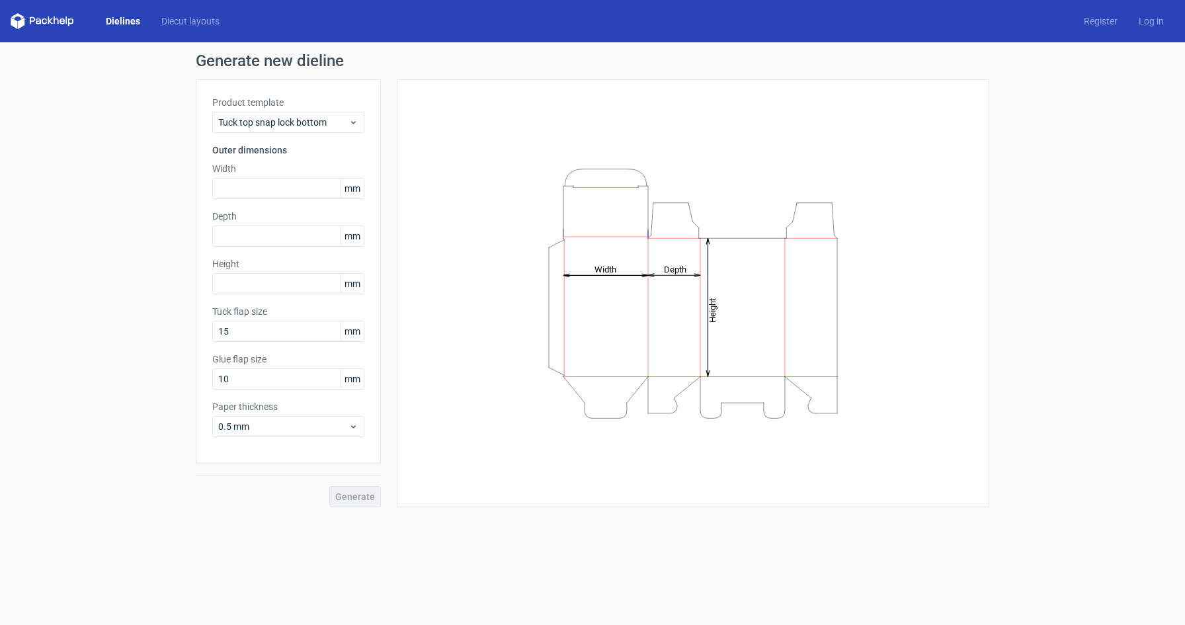
click at [82, 119] on div "Generate new dieline Product template Tuck top snap lock bottom Outer dimension…" at bounding box center [592, 279] width 1185 height 475
